Goal: Find specific page/section: Find specific page/section

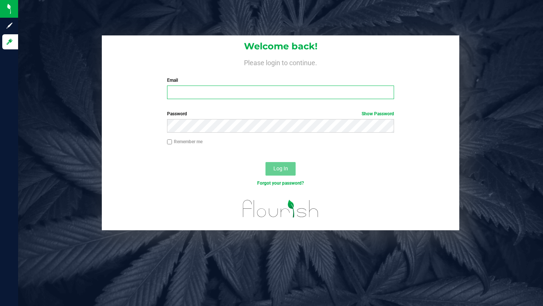
type input "brandon@jabvegas.com"
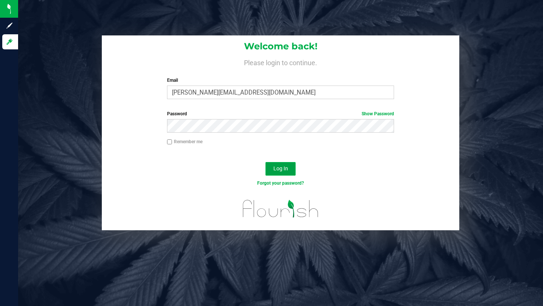
click at [278, 169] on span "Log In" at bounding box center [280, 168] width 15 height 6
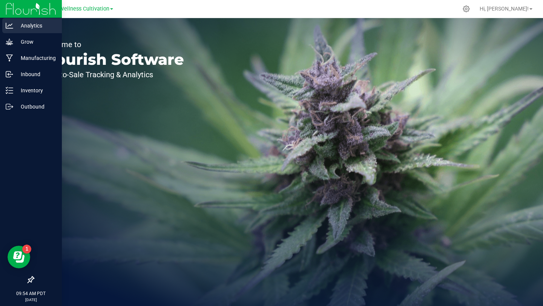
click at [3, 20] on div "Analytics" at bounding box center [32, 25] width 60 height 15
click at [32, 29] on p "Analytics" at bounding box center [35, 25] width 45 height 9
click at [33, 27] on p "Analytics" at bounding box center [35, 25] width 45 height 9
click at [6, 26] on icon at bounding box center [10, 26] width 8 height 8
click at [45, 25] on p "Analytics" at bounding box center [35, 25] width 45 height 9
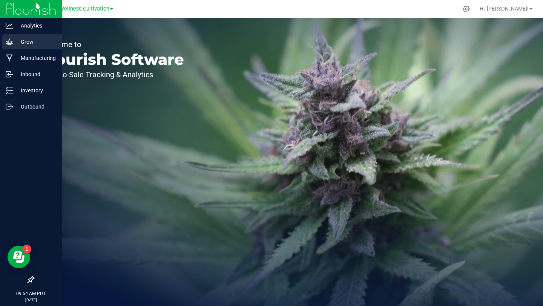
click at [31, 44] on p "Grow" at bounding box center [35, 41] width 45 height 9
click at [33, 24] on p "Analytics" at bounding box center [35, 25] width 45 height 9
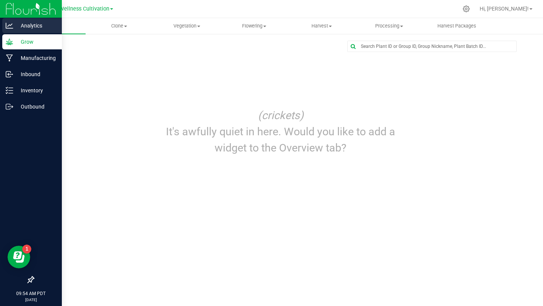
click at [8, 28] on icon at bounding box center [10, 26] width 8 height 6
